Goal: Task Accomplishment & Management: Use online tool/utility

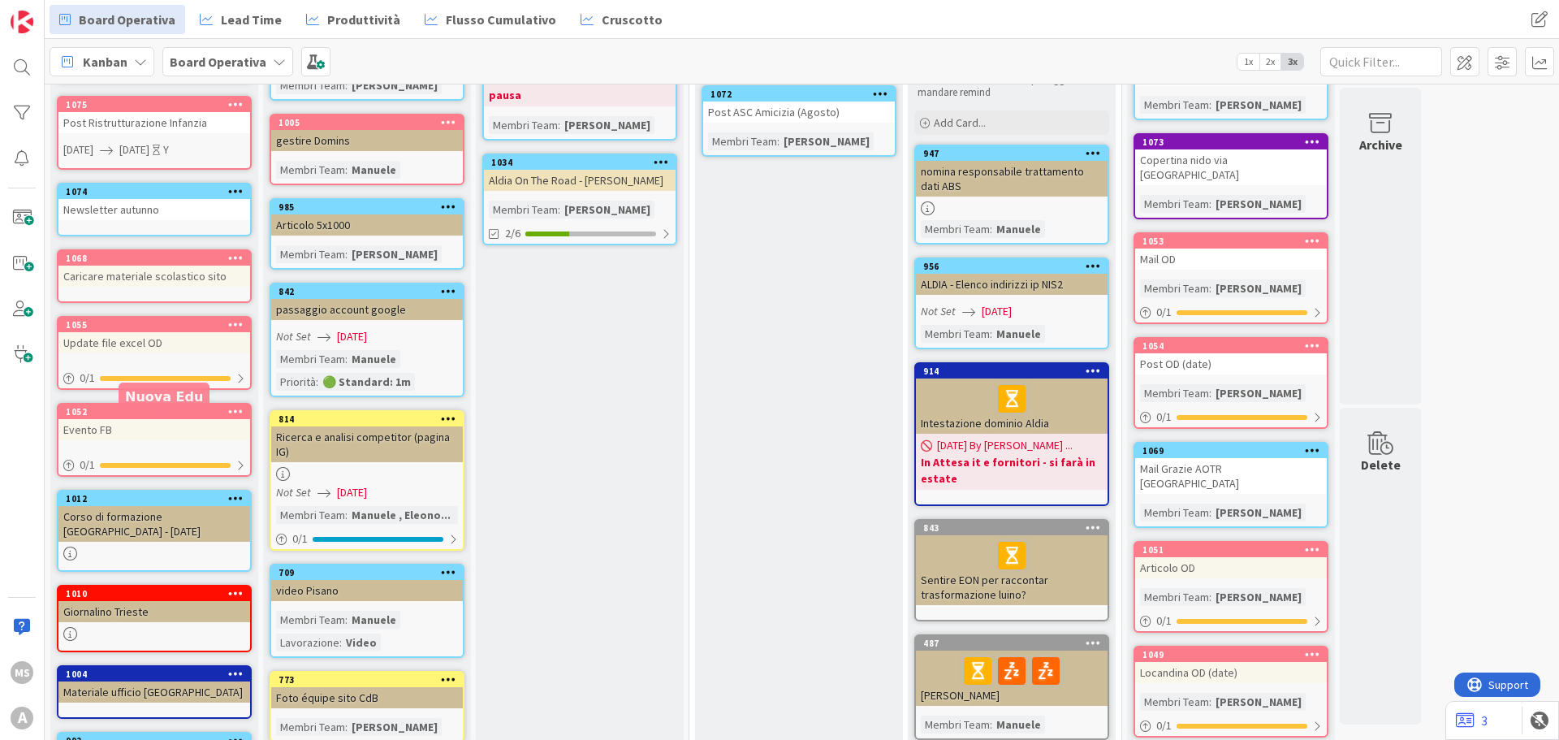
scroll to position [406, 0]
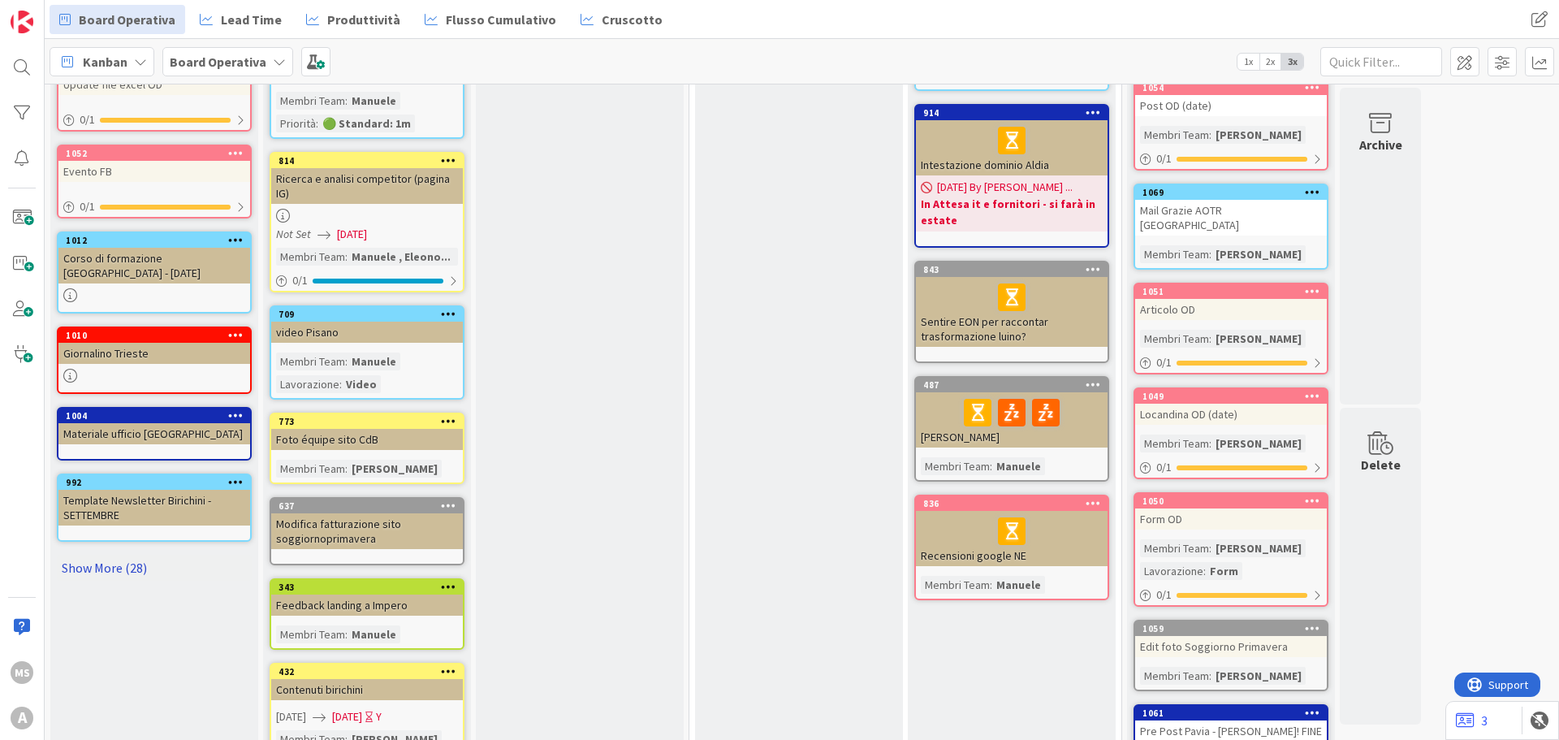
click at [145, 574] on link "Show More (28)" at bounding box center [154, 568] width 195 height 26
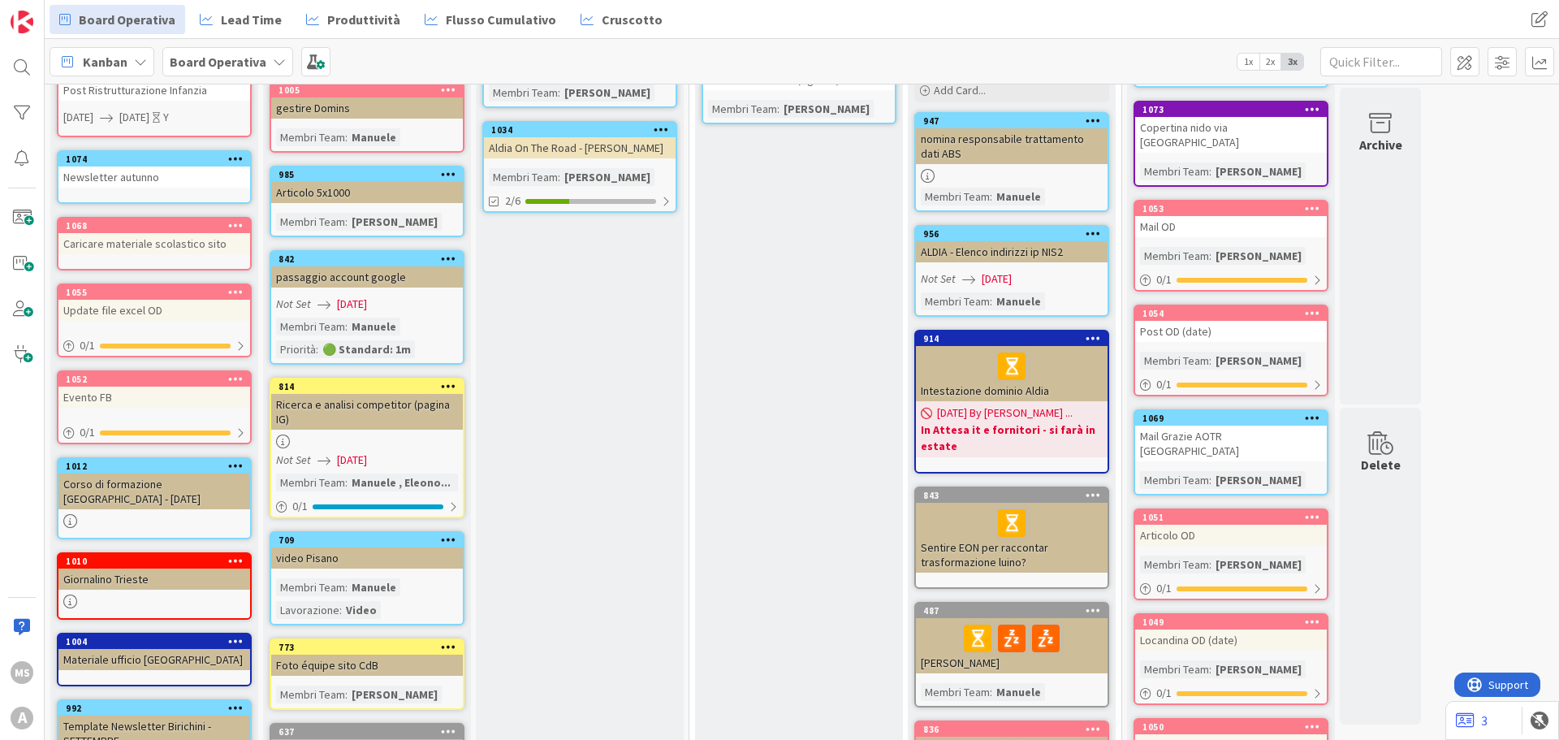
scroll to position [487, 0]
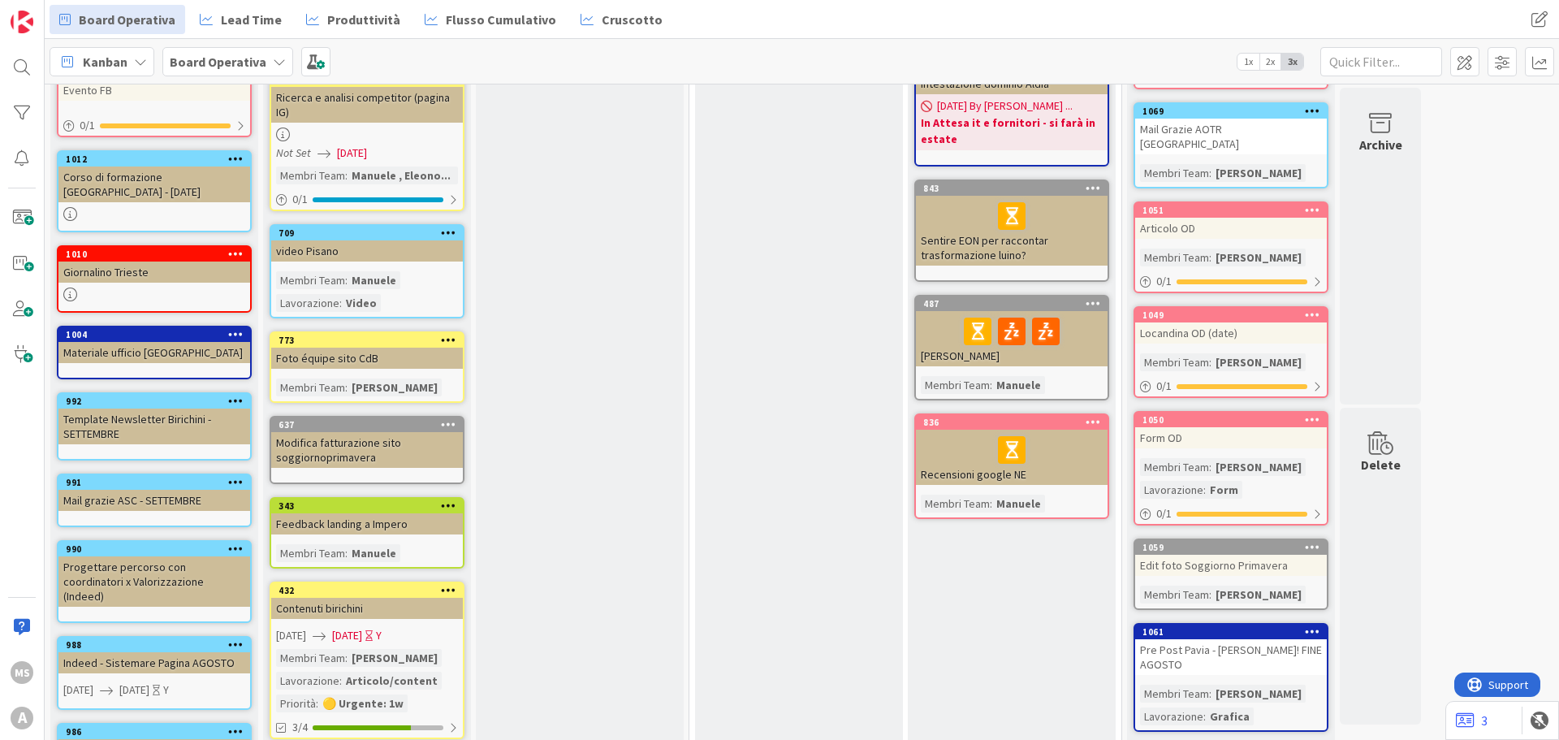
click at [144, 496] on div "Mail grazie ASC - SETTEMBRE" at bounding box center [154, 500] width 192 height 21
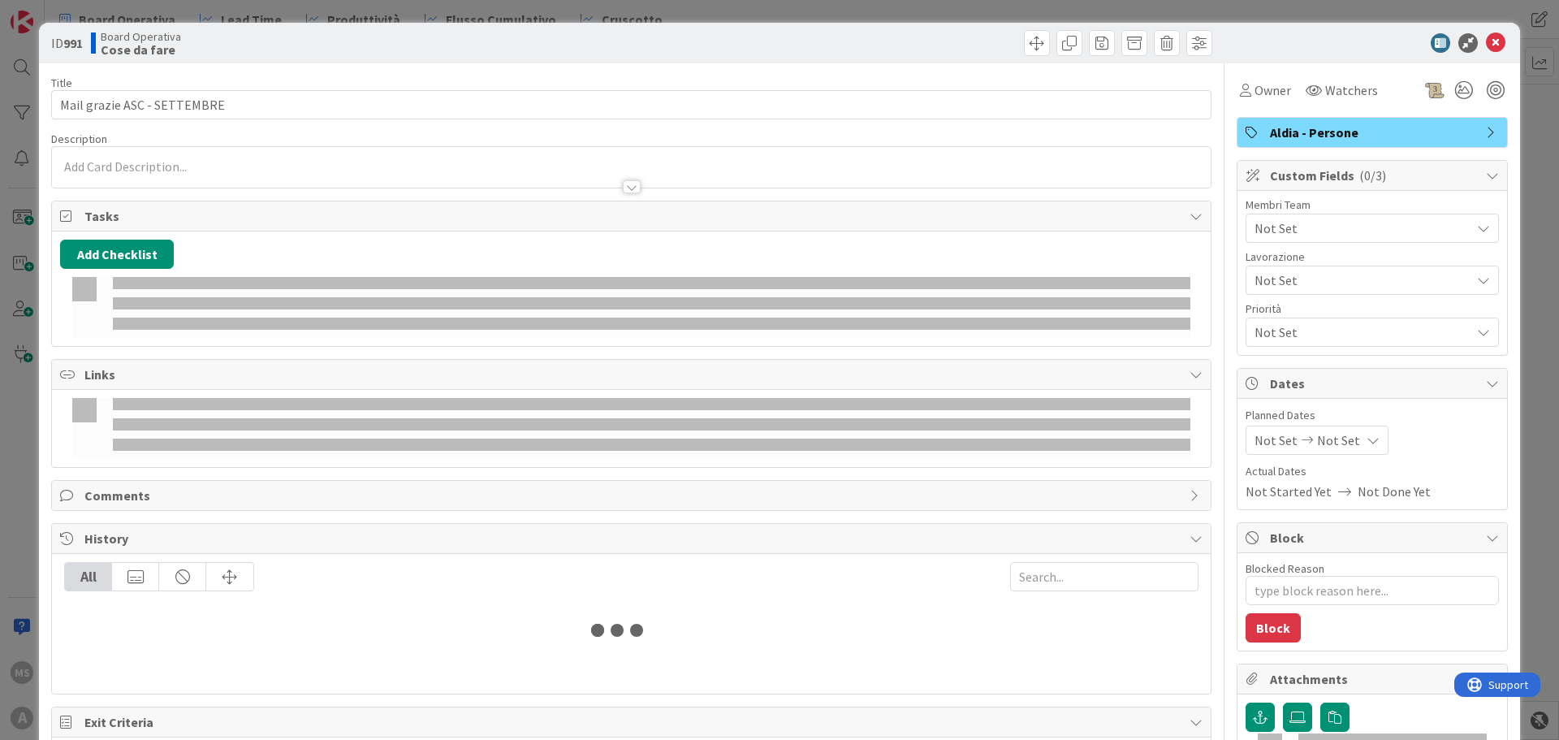
type textarea "x"
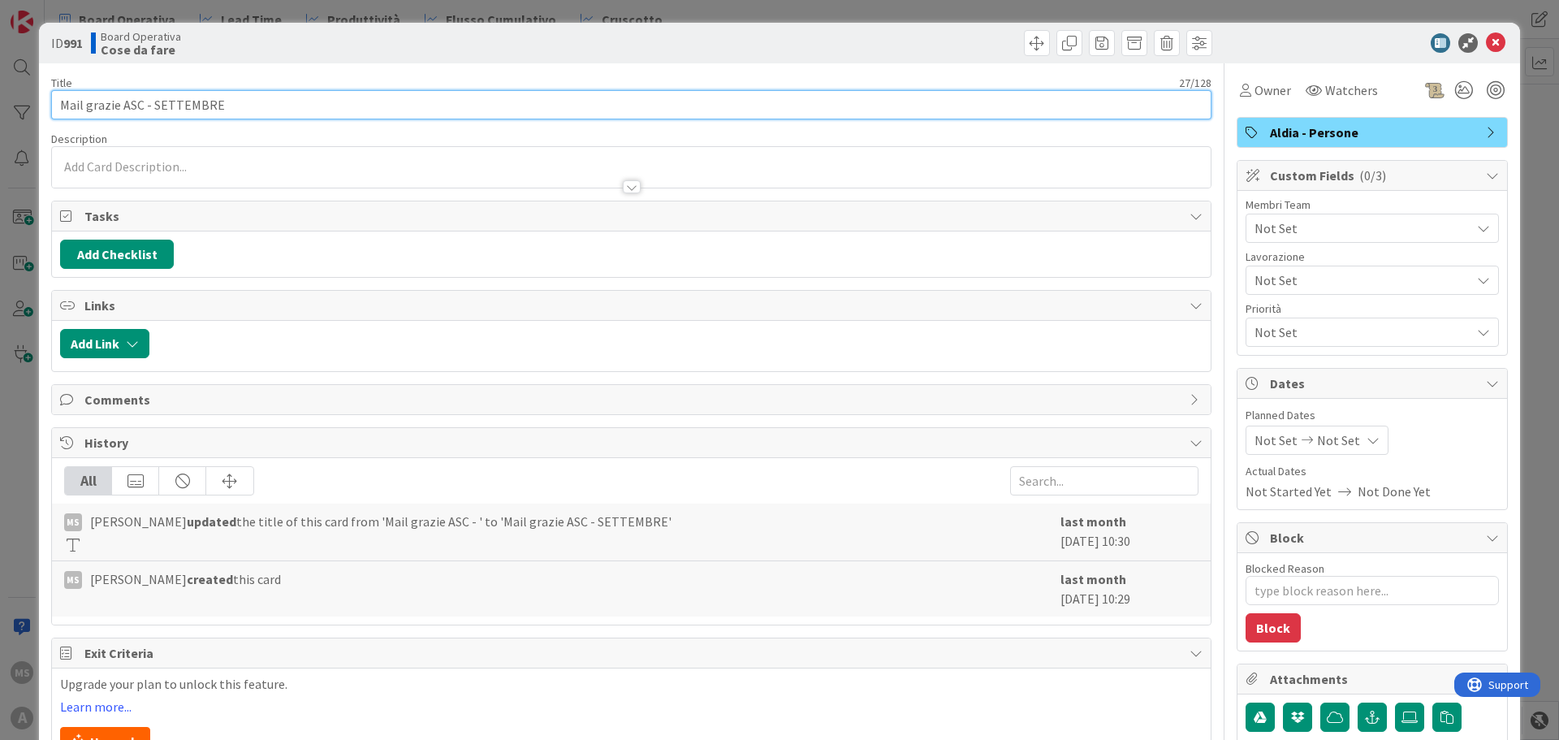
click at [247, 105] on input "Mail grazie ASC - SETTEMBRE" at bounding box center [631, 104] width 1160 height 29
type input "Mail grazie ASC - SETTEMBRE + n"
type textarea "x"
type input "Mail grazie ASC - SETTEMBRE + nuov"
type textarea "x"
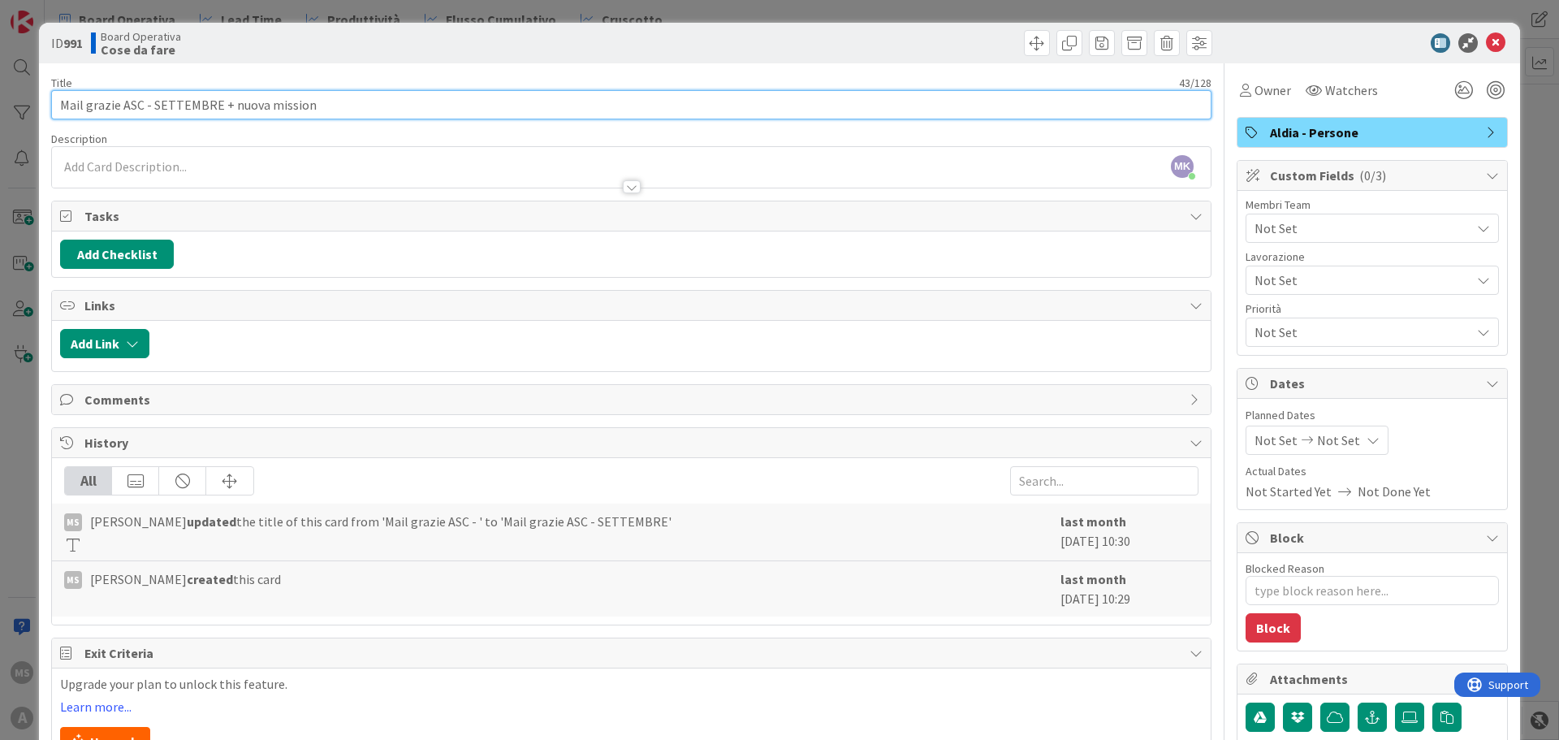
type input "Mail grazie ASC - SETTEMBRE + nuova missione"
type textarea "x"
type input "Mail grazie ASC - SETTEMBRE + nuova missione"
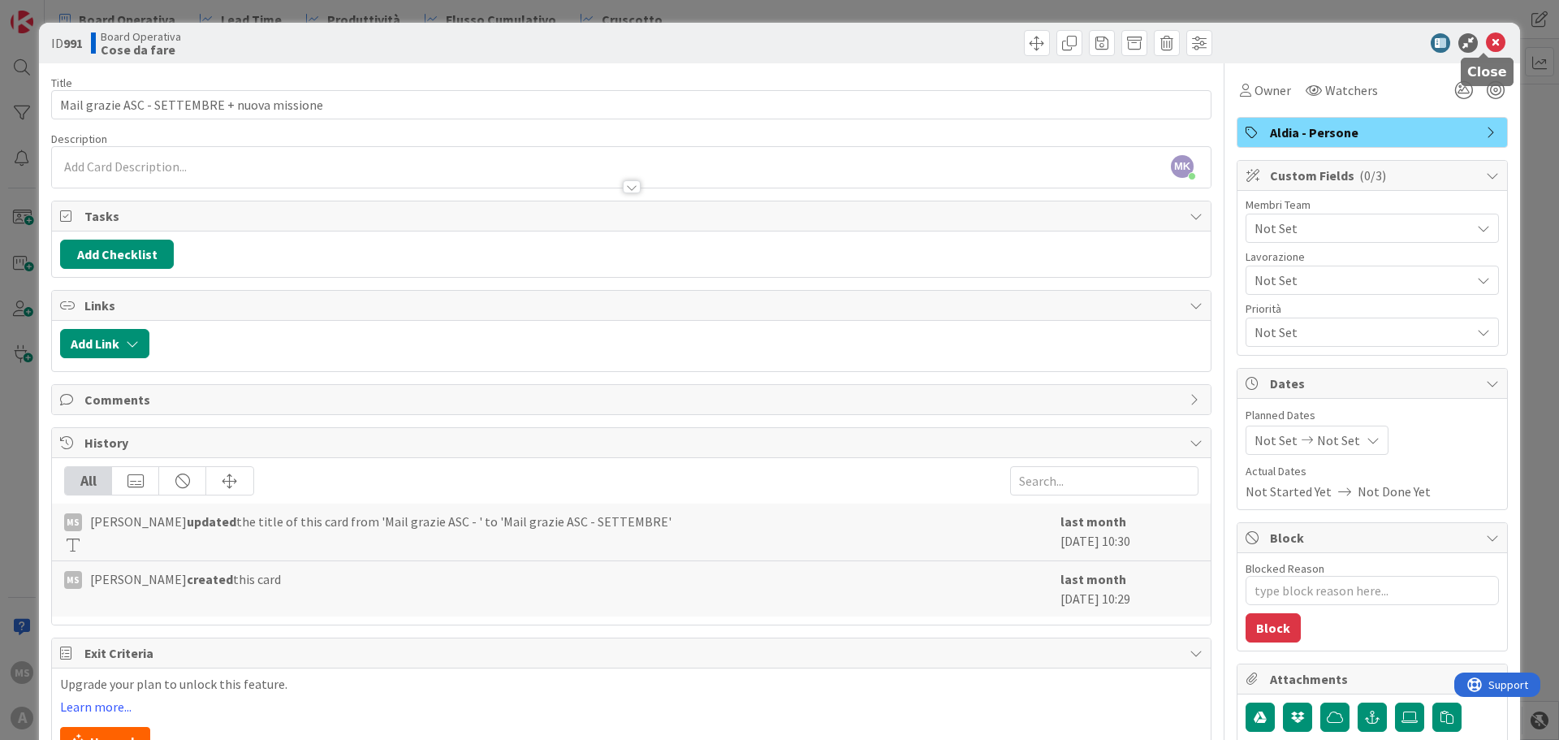
click at [1486, 37] on icon at bounding box center [1495, 42] width 19 height 19
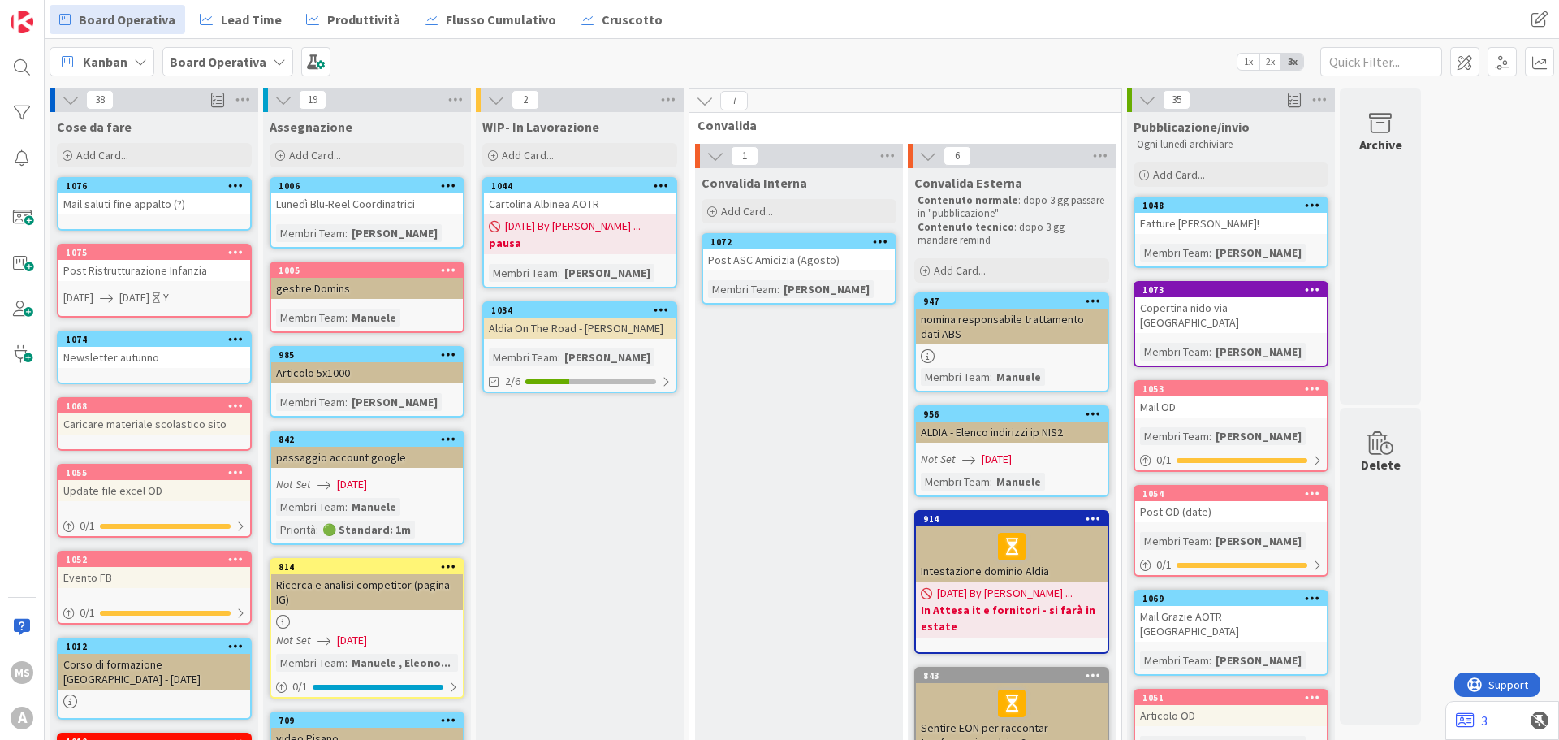
click at [249, 74] on div "Board Operativa" at bounding box center [227, 61] width 131 height 29
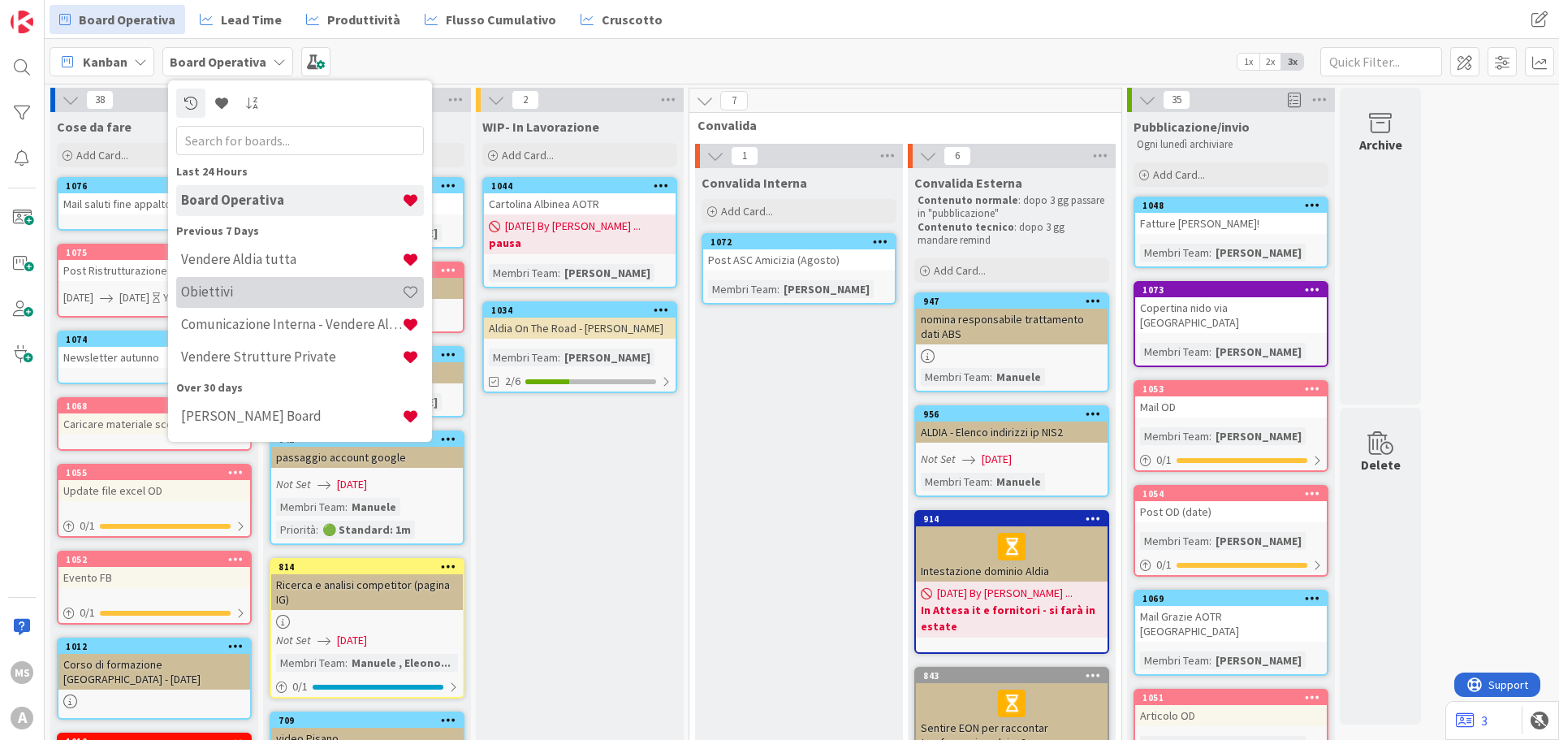
click at [257, 282] on div "Obiettivi" at bounding box center [300, 292] width 248 height 31
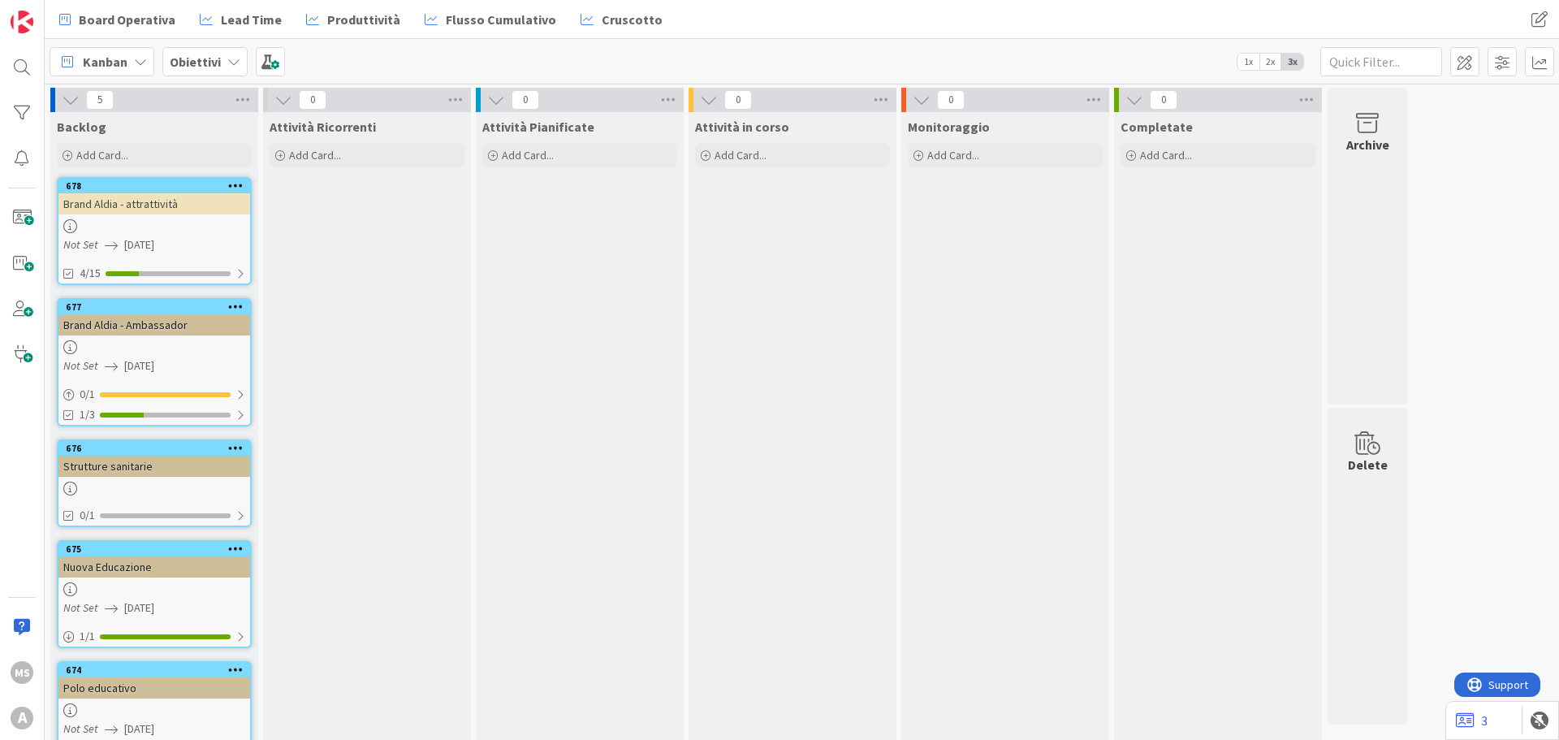
click at [185, 335] on link "677 Brand Aldia - Ambassador Not Set 31/03/2026 0 / 1 1/3" at bounding box center [154, 362] width 195 height 128
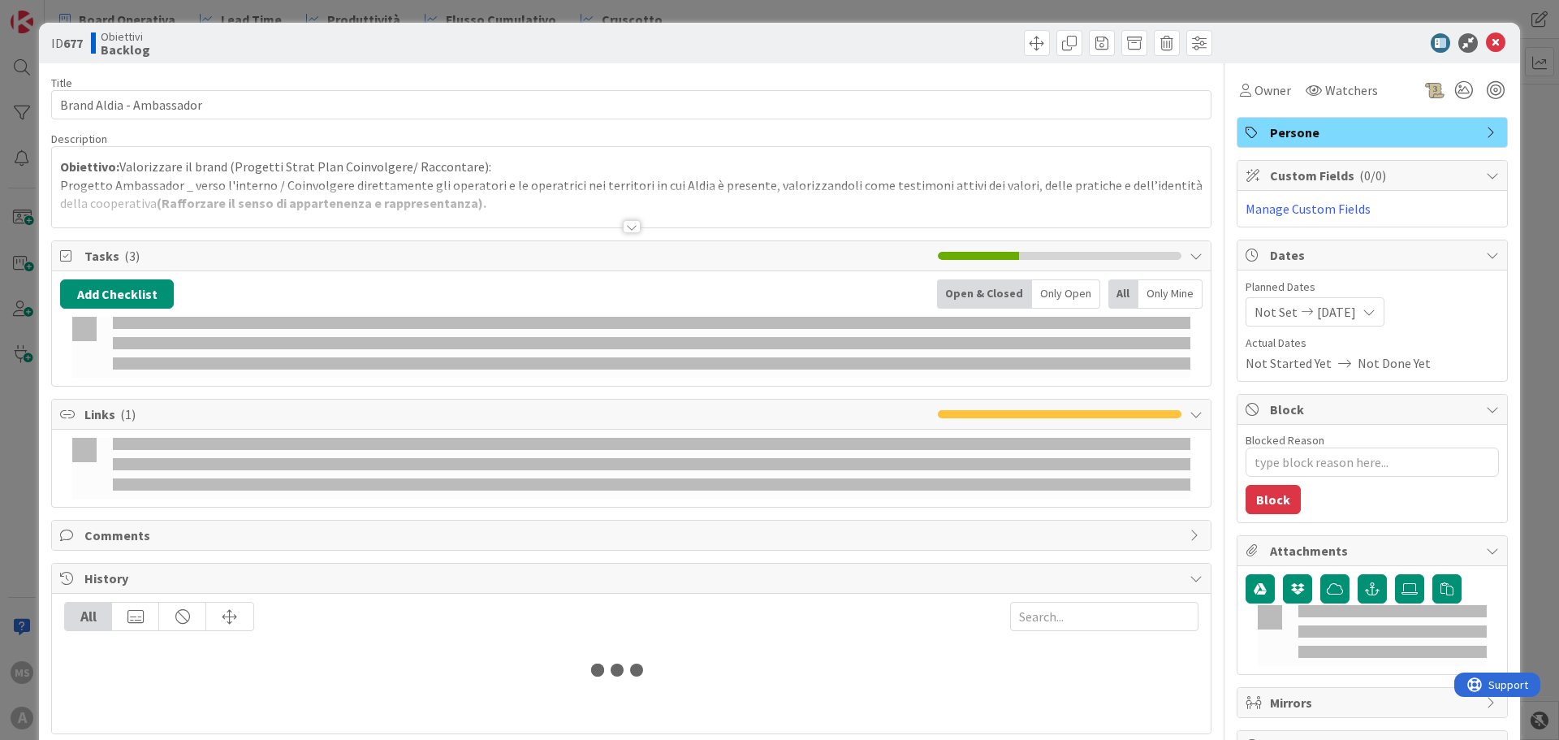
type textarea "x"
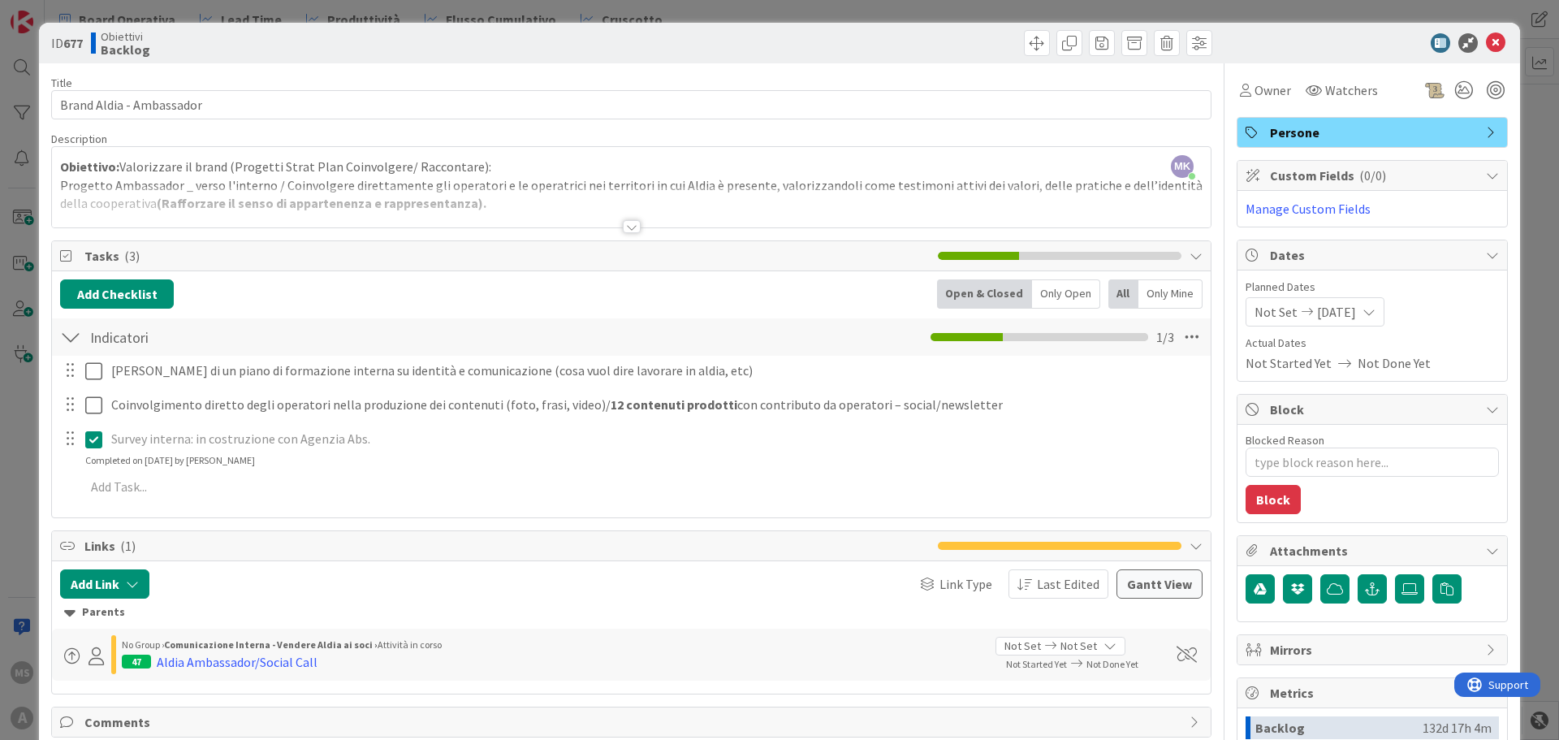
click at [623, 227] on div at bounding box center [632, 226] width 18 height 13
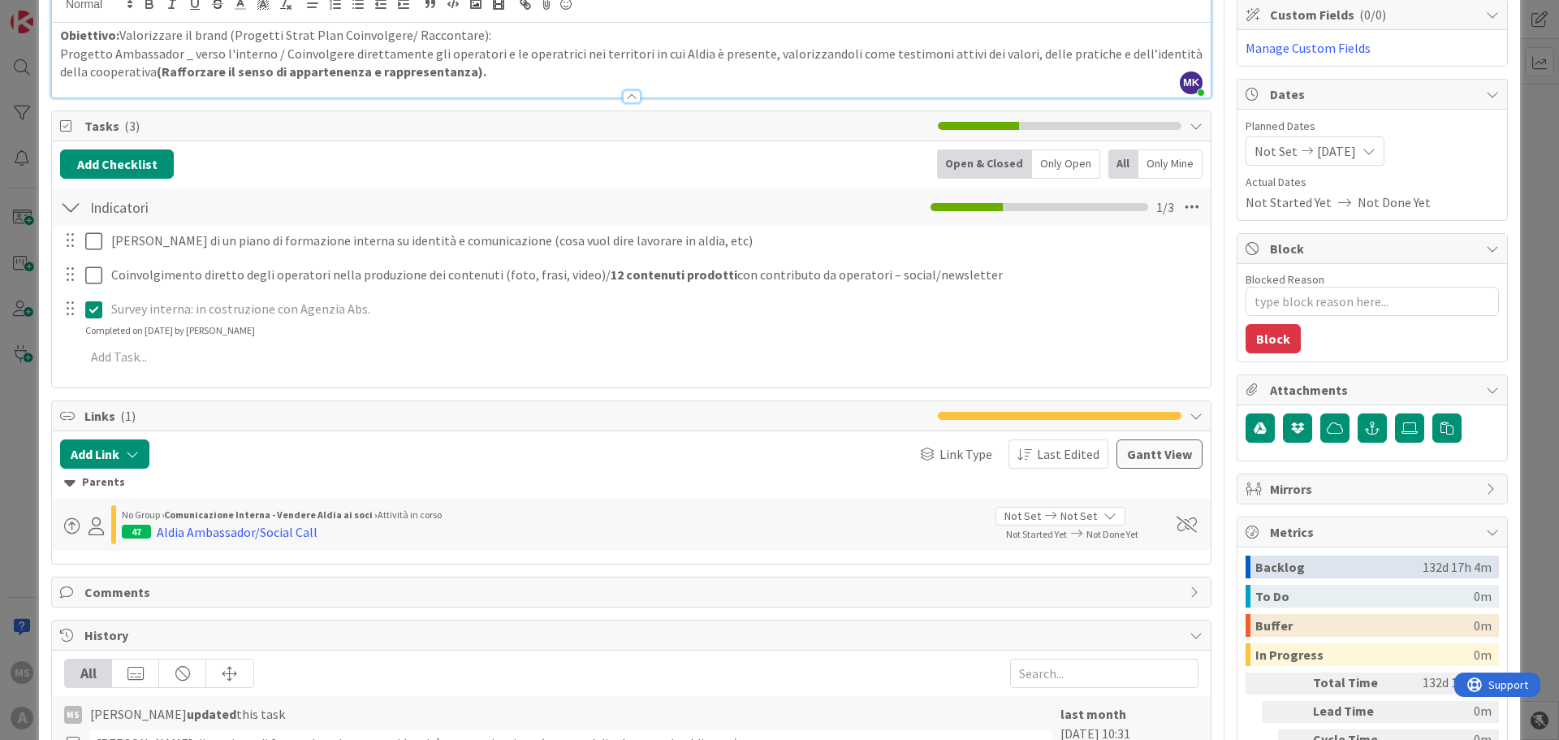
scroll to position [81, 0]
